Goal: Information Seeking & Learning: Learn about a topic

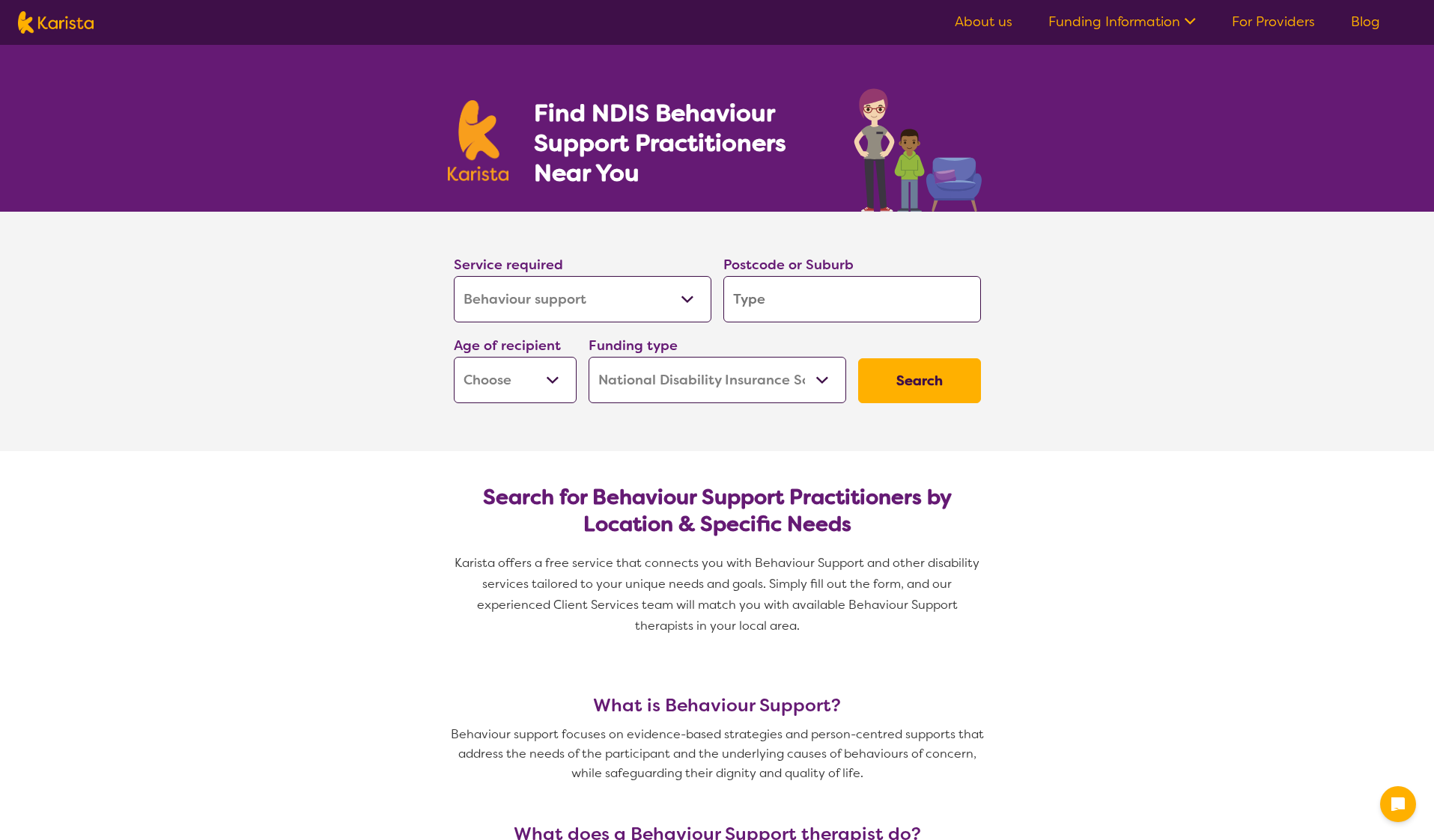
select select "Behaviour support"
select select "NDIS"
select select "Behaviour support"
select select "NDIS"
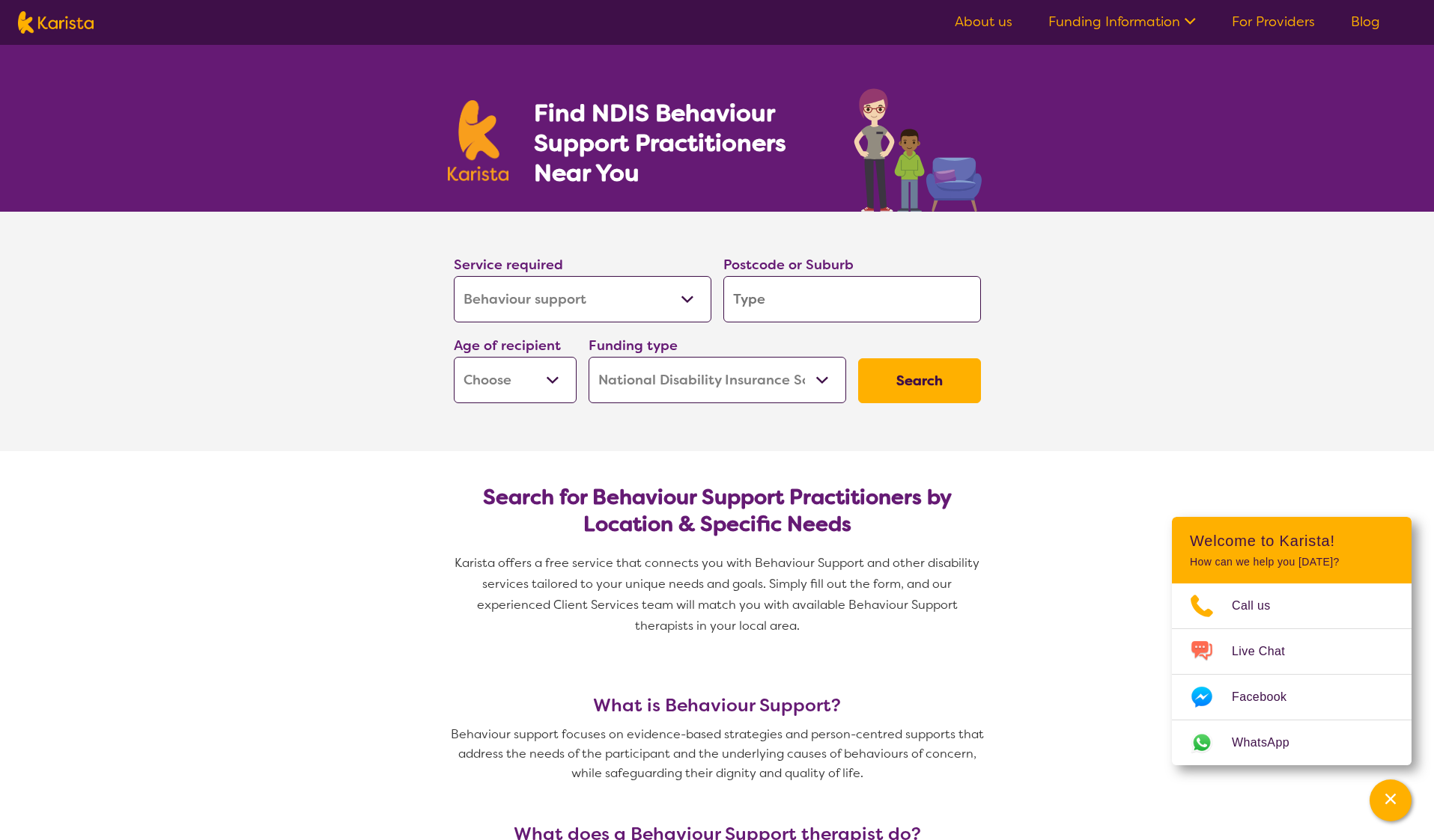
click at [813, 303] on input "search" at bounding box center [851, 299] width 258 height 47
type input "2074"
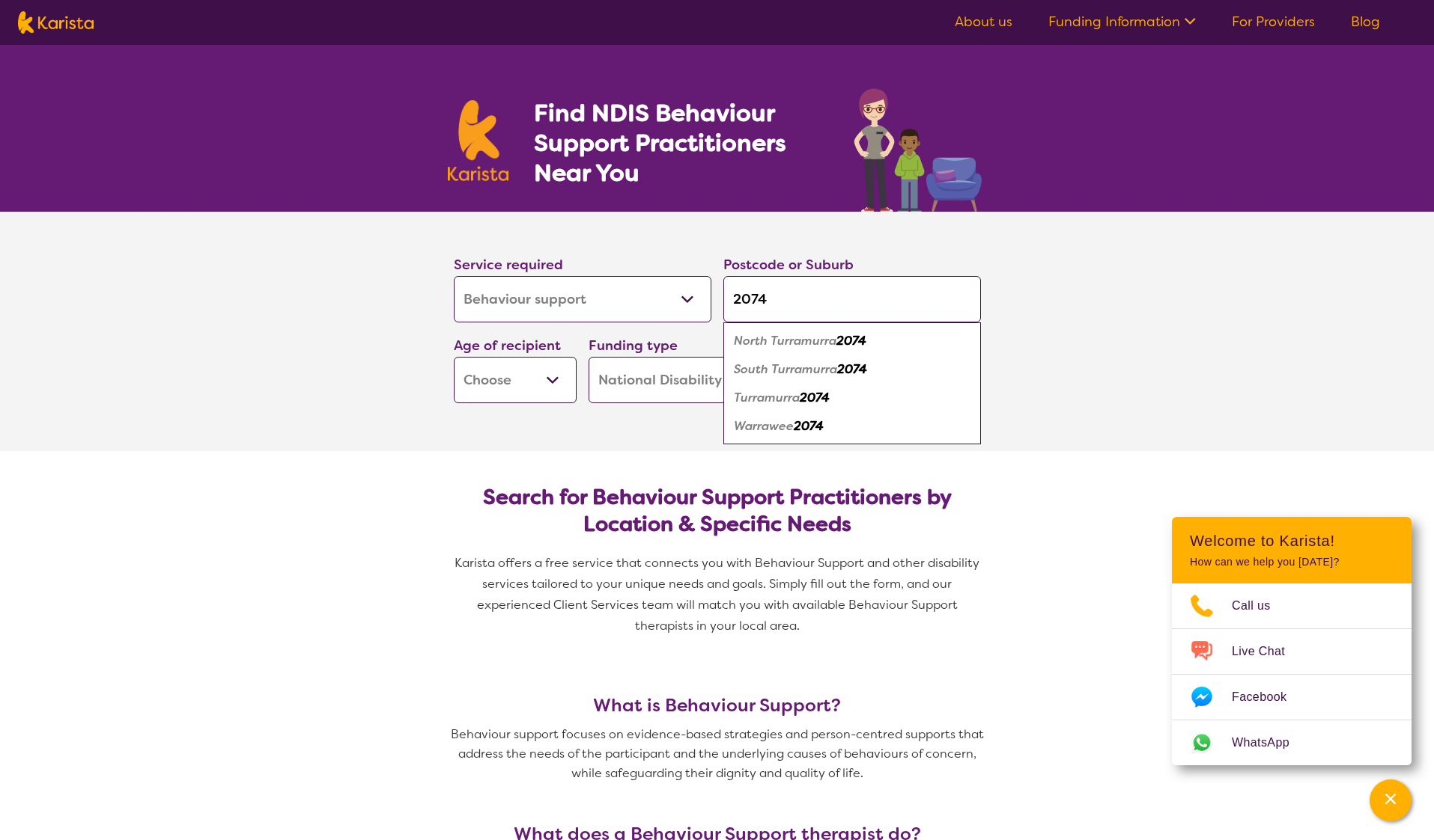
click at [566, 378] on select "Early Childhood - 0 to 9 Child - 10 to 11 Adolescent - 12 to 17 Adult - 18 to 6…" at bounding box center [515, 380] width 122 height 47
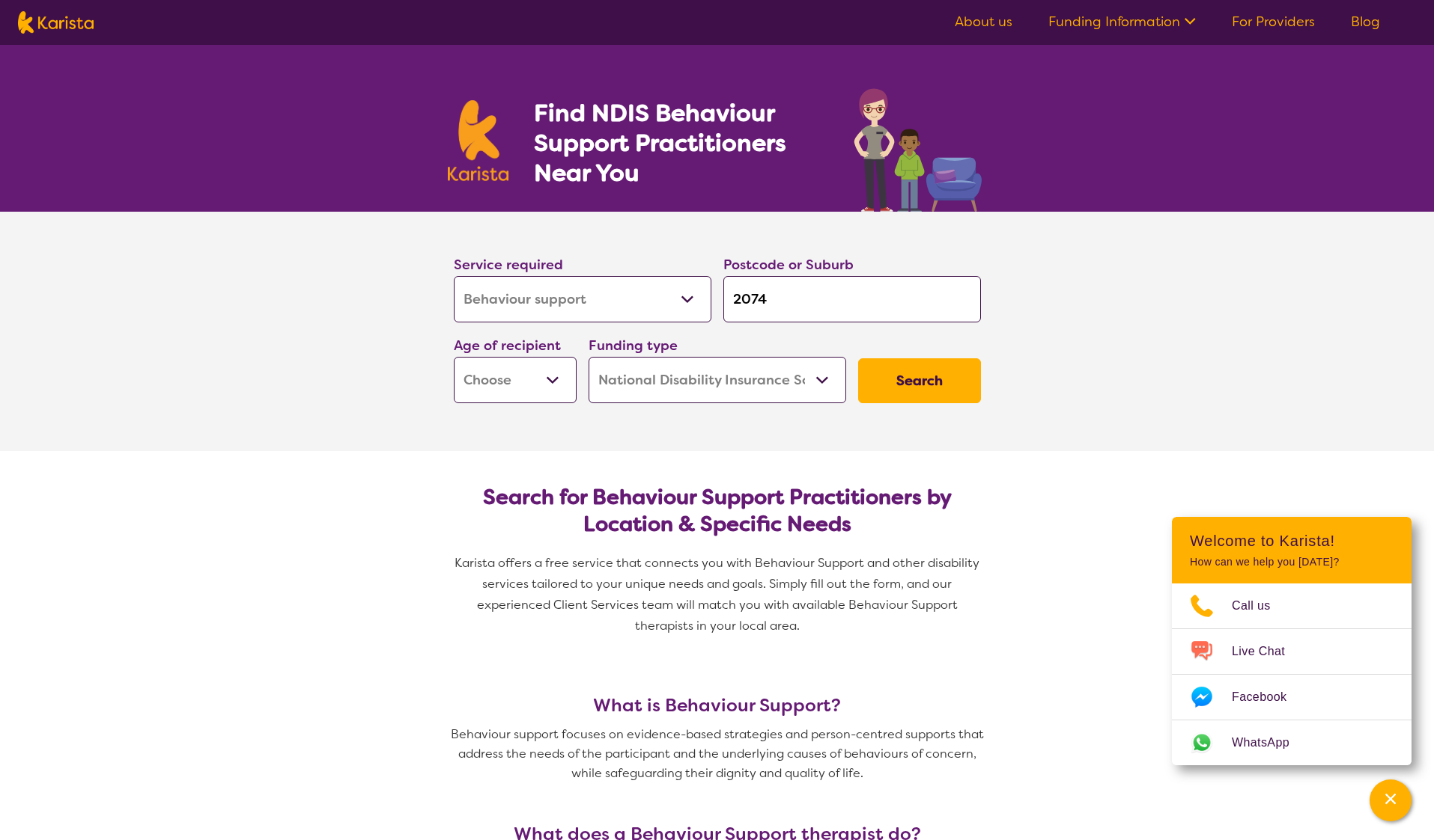
select select "AD"
click at [454, 357] on select "Early Childhood - 0 to 9 Child - 10 to 11 Adolescent - 12 to 17 Adult - 18 to 6…" at bounding box center [515, 380] width 122 height 47
select select "AD"
click at [734, 389] on select "Home Care Package (HCP) National Disability Insurance Scheme (NDIS) I don't know" at bounding box center [717, 380] width 258 height 47
click at [589, 357] on select "Home Care Package (HCP) National Disability Insurance Scheme (NDIS) I don't know" at bounding box center [717, 380] width 258 height 47
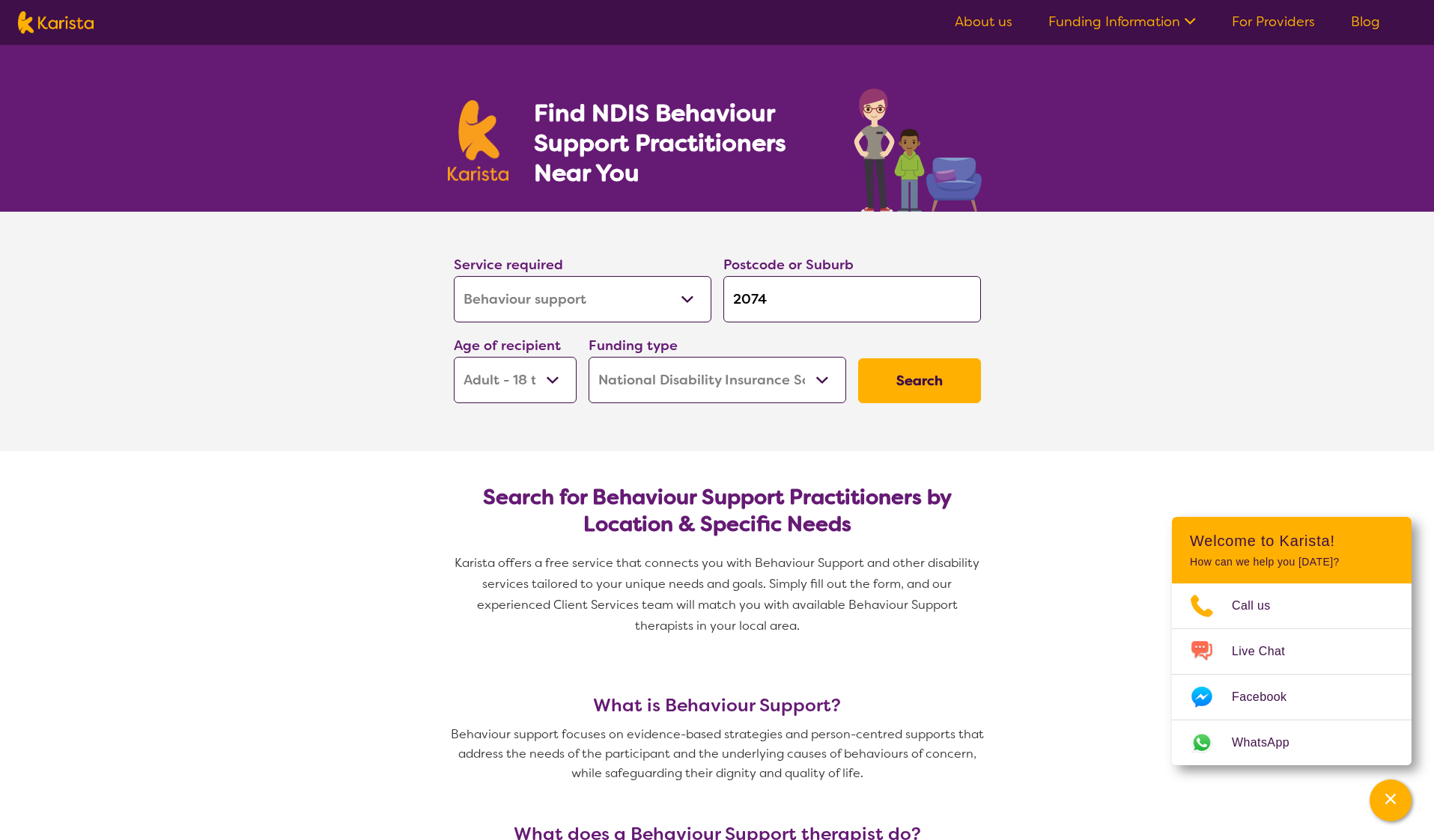
click at [904, 384] on button "Search" at bounding box center [918, 380] width 122 height 45
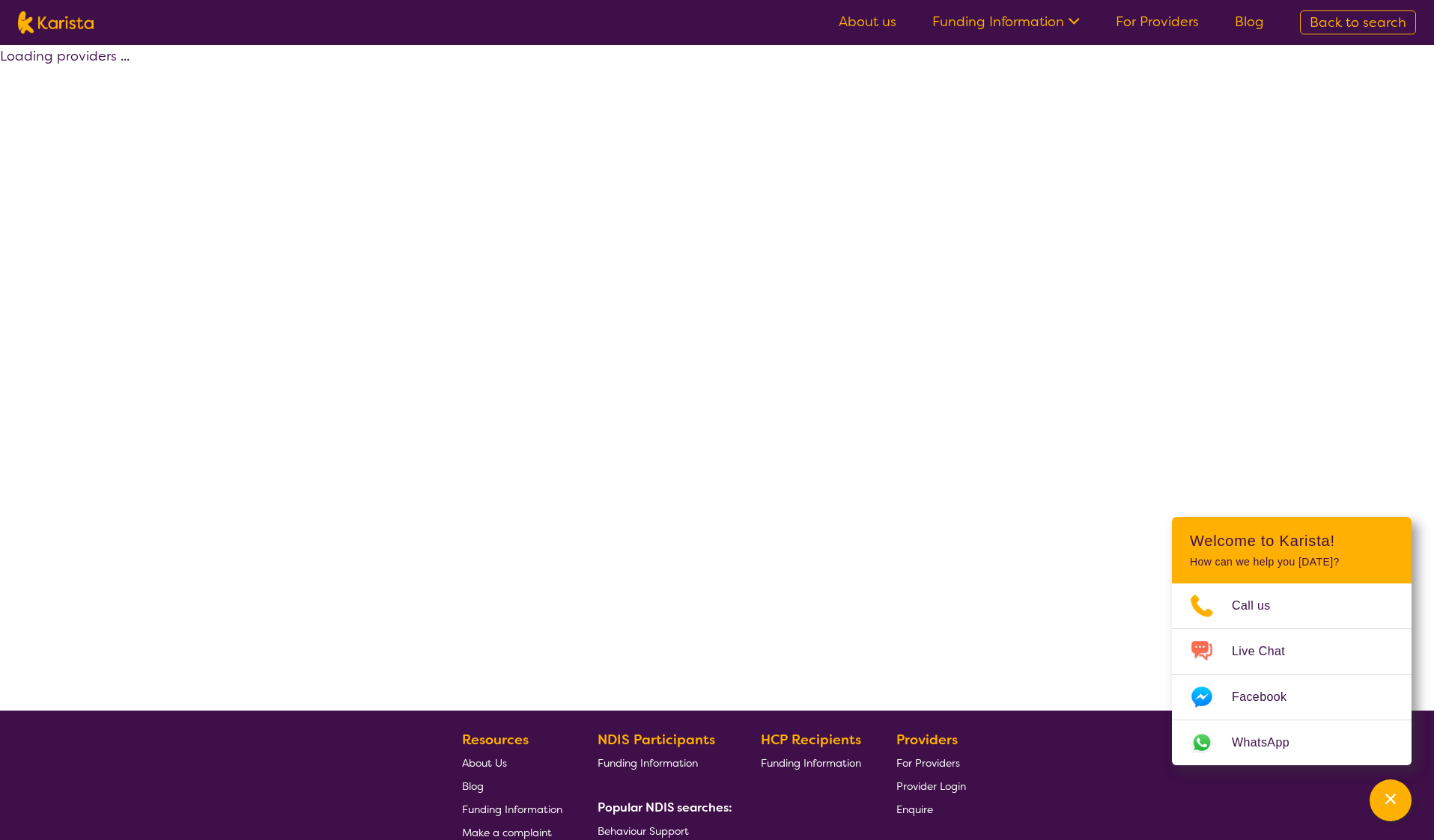
select select "by_score"
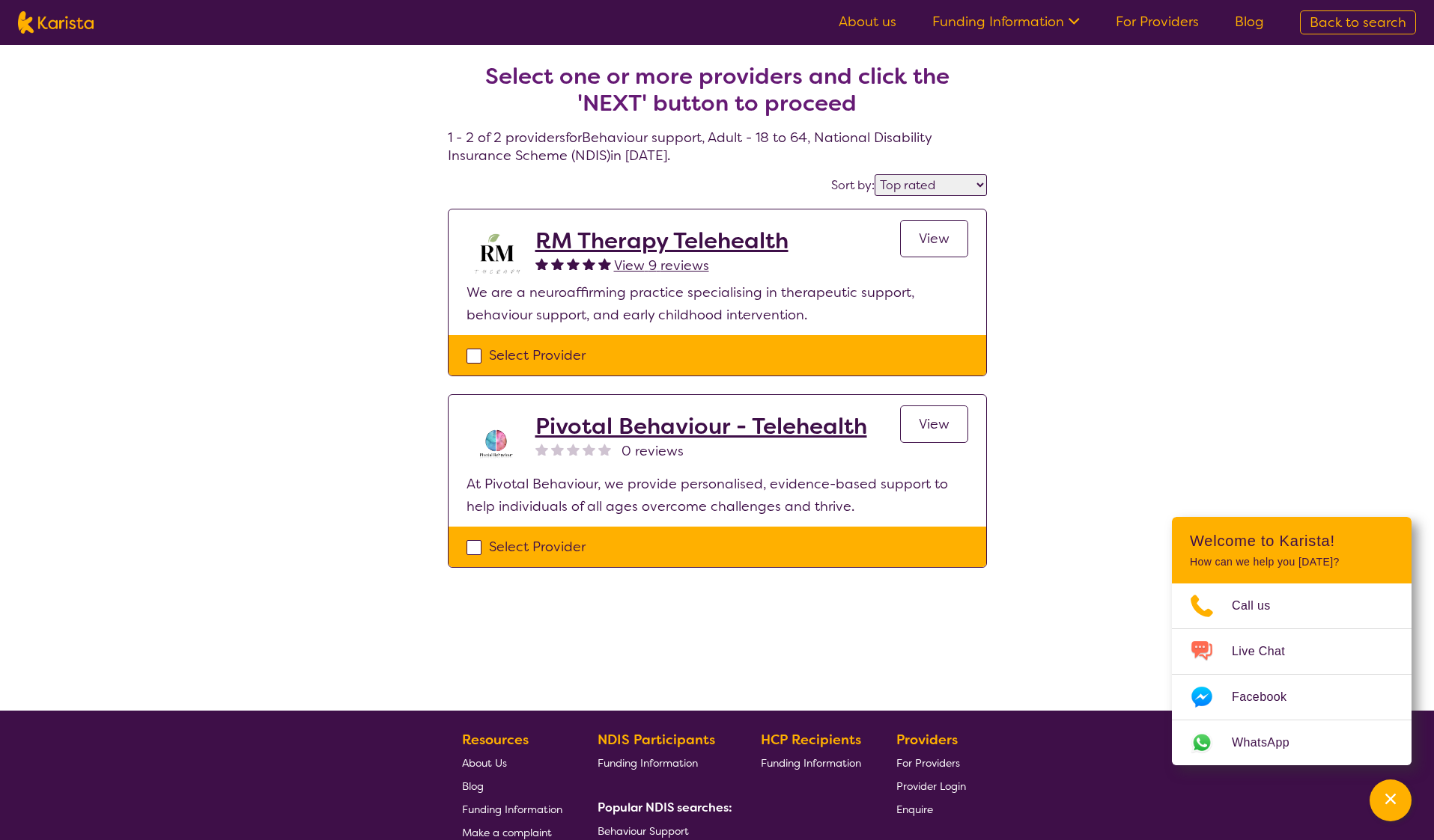
select select "Behaviour support"
select select "AD"
select select "NDIS"
select select "Behaviour support"
select select "AD"
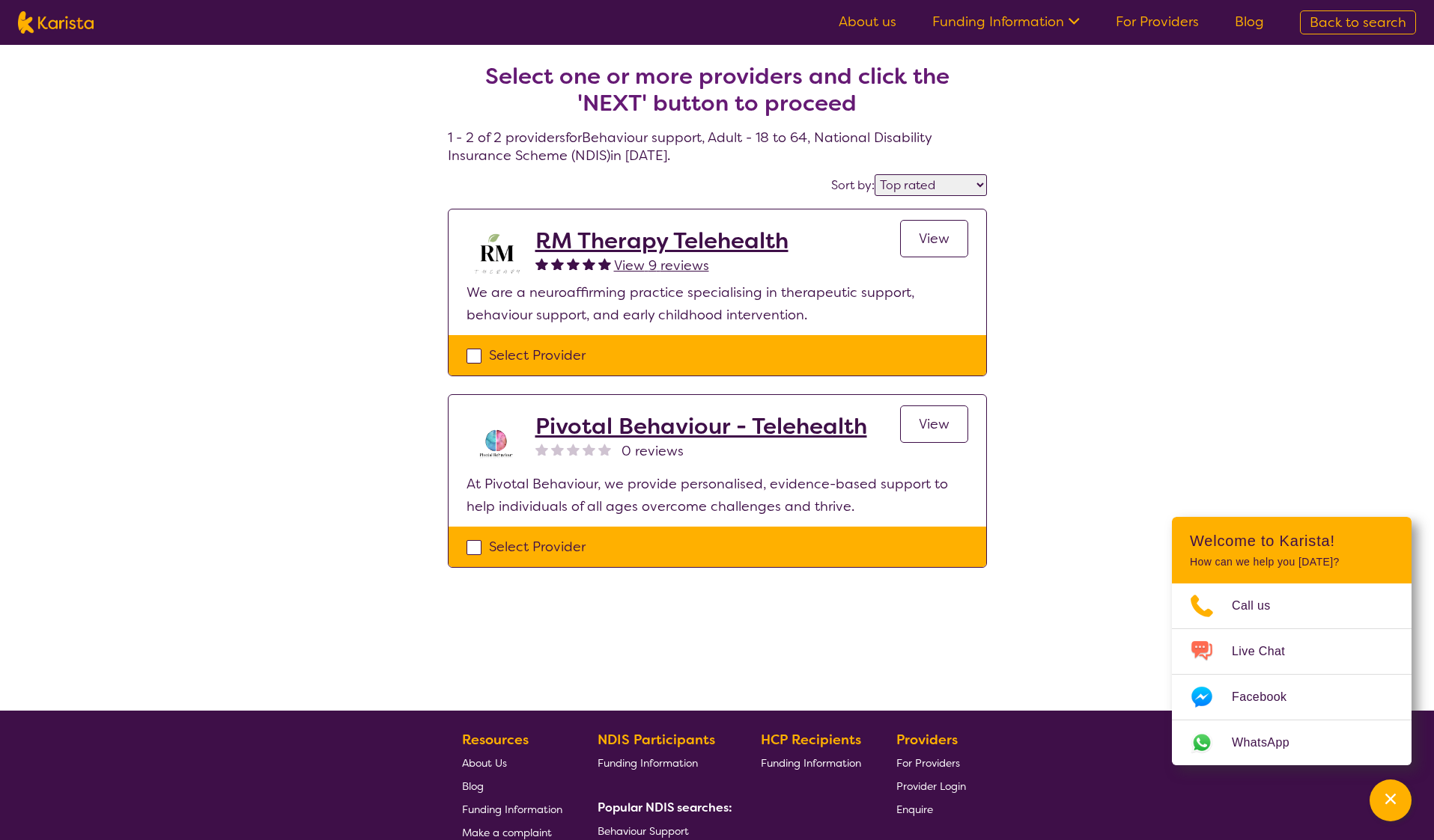
select select "NDIS"
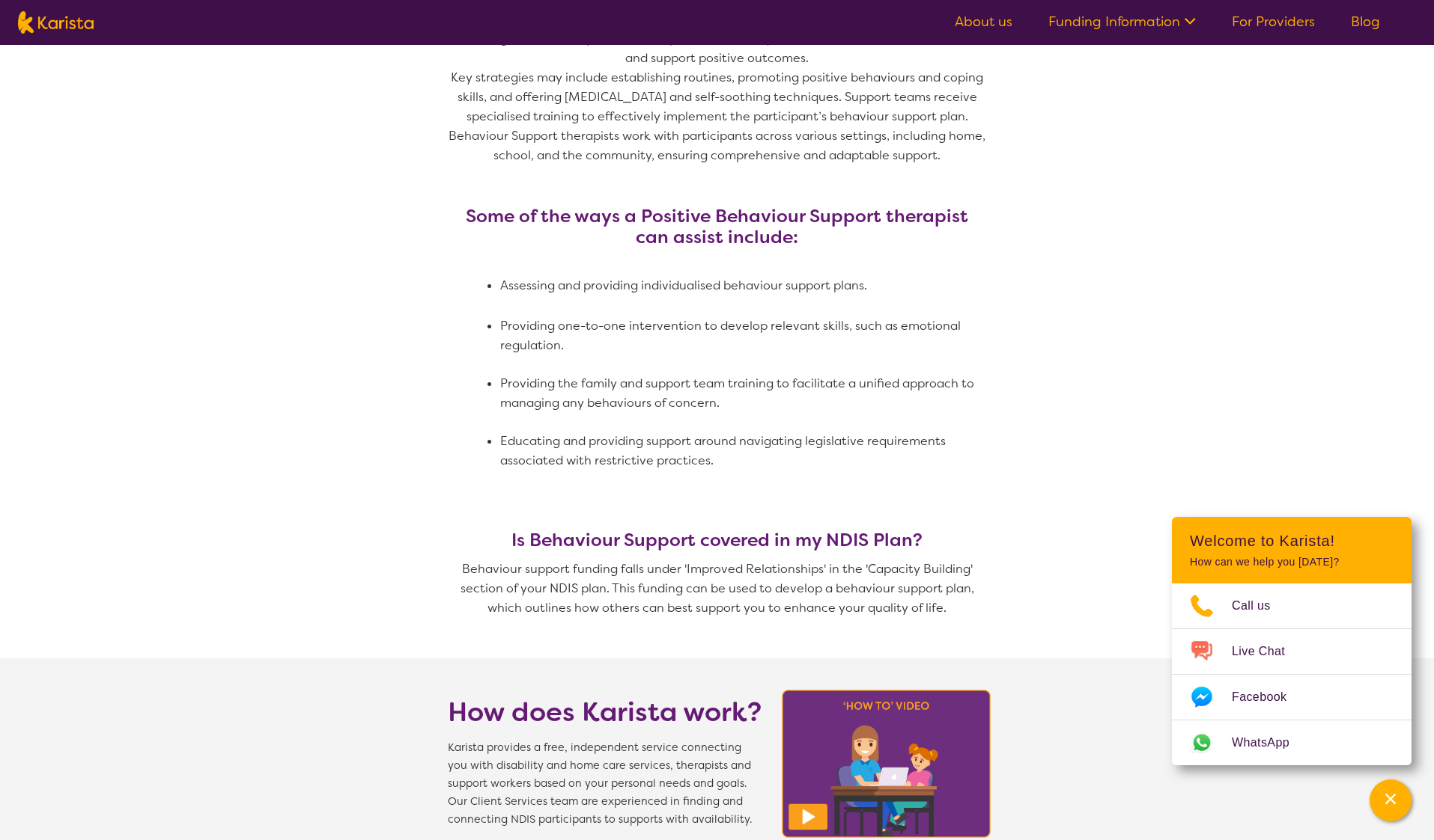
scroll to position [882, 0]
